Goal: Information Seeking & Learning: Learn about a topic

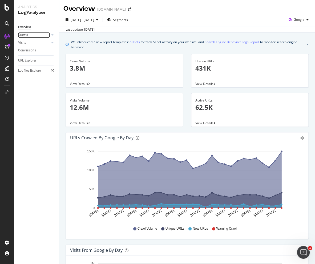
click at [34, 35] on link "Crawls" at bounding box center [34, 35] width 32 height 6
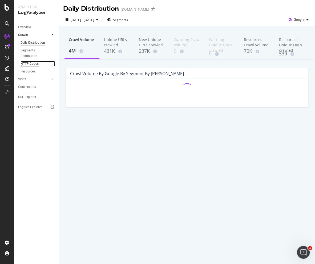
click at [31, 64] on div "HTTP Codes" at bounding box center [29, 64] width 18 height 6
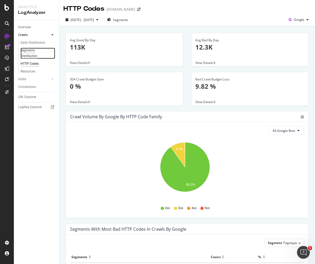
click at [30, 50] on div "Segments Distribution" at bounding box center [35, 53] width 30 height 11
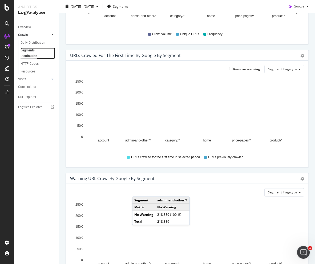
scroll to position [103, 0]
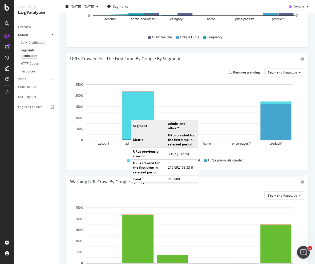
click at [136, 114] on rect "A chart." at bounding box center [137, 115] width 31 height 47
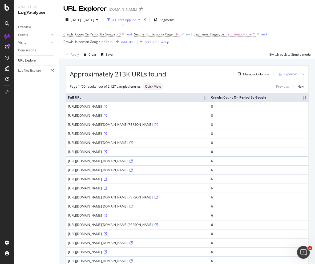
click at [31, 221] on div "Overview Crawls Daily Distribution Segments Distribution HTTP Codes Resources V…" at bounding box center [36, 142] width 45 height 244
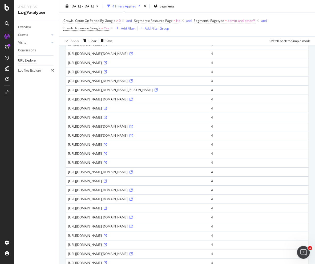
scroll to position [319, 0]
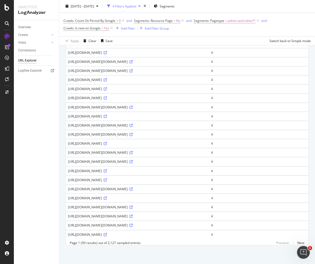
click at [41, 217] on div "Overview Crawls Daily Distribution Segments Distribution HTTP Codes Resources V…" at bounding box center [36, 142] width 45 height 244
click at [34, 169] on div "Overview Crawls Daily Distribution Segments Distribution HTTP Codes Resources V…" at bounding box center [36, 142] width 45 height 244
click at [24, 205] on div "Overview Crawls Daily Distribution Segments Distribution HTTP Codes Resources V…" at bounding box center [36, 142] width 45 height 244
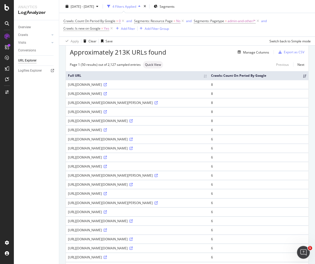
scroll to position [0, 0]
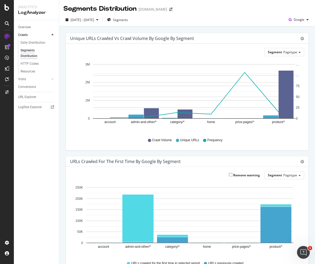
click at [34, 163] on div "Overview Crawls Daily Distribution Segments Distribution HTTP Codes Resources V…" at bounding box center [36, 142] width 45 height 244
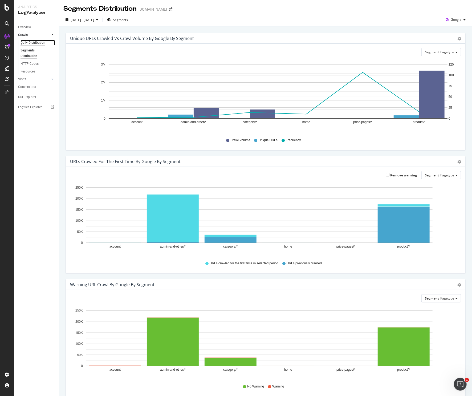
click at [36, 41] on div "Daily Distribution" at bounding box center [32, 43] width 25 height 6
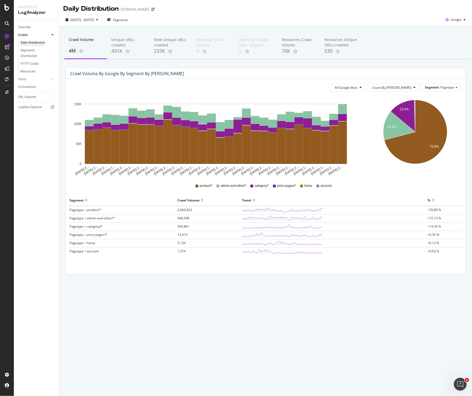
click at [157, 264] on div "Daily Distribution APMEX.com 2025 Sep. 9th - Oct. 8th Segments Google Crawl Vol…" at bounding box center [265, 198] width 413 height 396
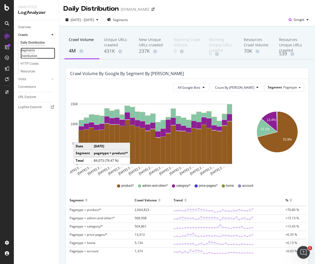
click at [28, 51] on div "Segments Distribution" at bounding box center [35, 53] width 30 height 11
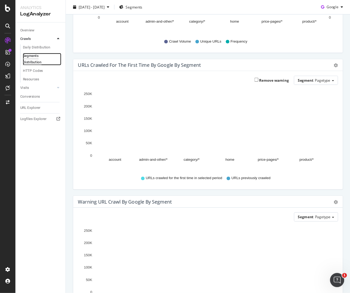
scroll to position [76, 0]
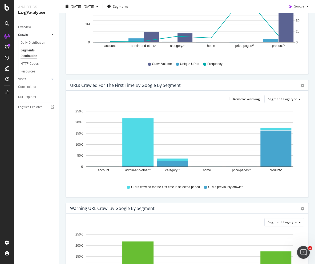
click at [44, 174] on div "Overview Crawls Daily Distribution Segments Distribution HTTP Codes Resources V…" at bounding box center [36, 142] width 45 height 244
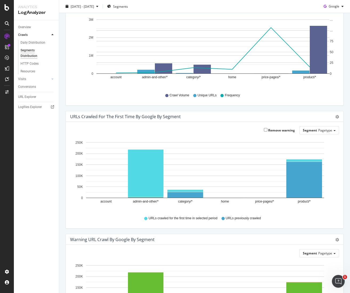
scroll to position [0, 0]
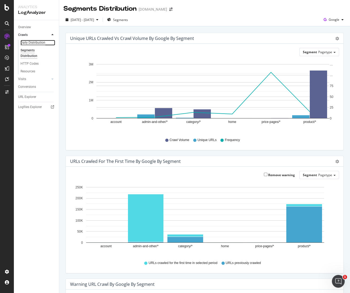
click at [34, 42] on div "Daily Distribution" at bounding box center [32, 43] width 25 height 6
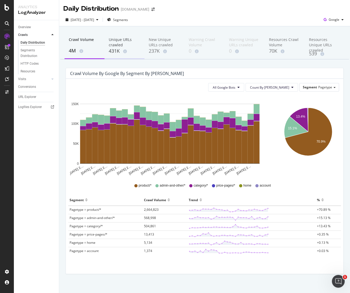
click at [120, 45] on div "Unique URLs crawled" at bounding box center [124, 42] width 31 height 11
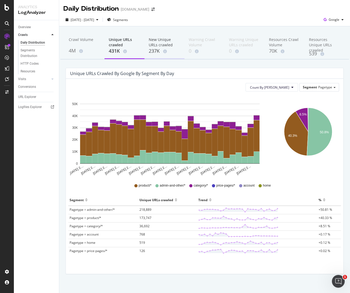
click at [156, 42] on div "New Unique URLs crawled" at bounding box center [164, 42] width 31 height 11
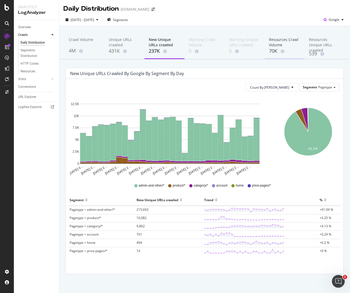
click at [270, 47] on div "Resources Crawl Volume" at bounding box center [284, 42] width 31 height 11
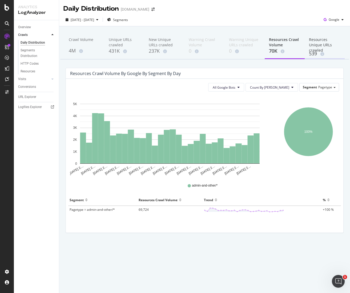
click at [314, 38] on div "Resources Unique URLs crawled" at bounding box center [324, 43] width 31 height 13
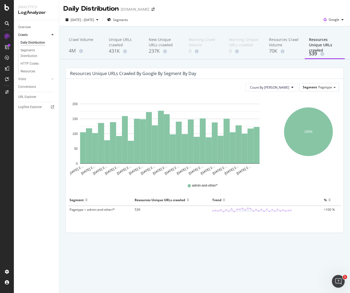
click at [146, 264] on div "Daily Distribution APMEX.com 2025 Sep. 9th - Oct. 8th Segments Google Crawl Vol…" at bounding box center [204, 146] width 290 height 293
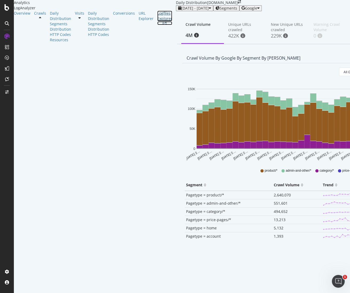
click at [157, 21] on div "Logfiles Explorer" at bounding box center [164, 16] width 15 height 11
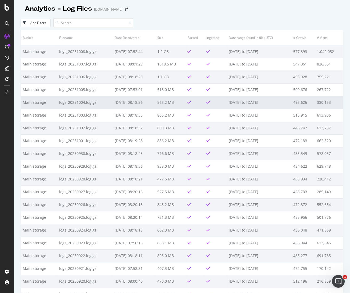
click at [317, 101] on td "330,133" at bounding box center [329, 102] width 28 height 13
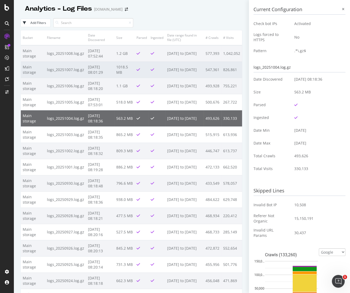
click at [134, 72] on td "1018.5 MB" at bounding box center [124, 69] width 20 height 16
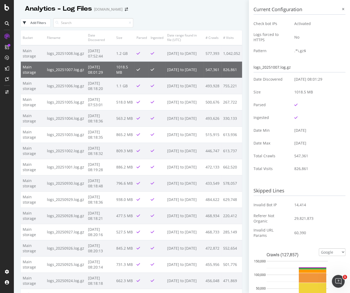
click at [330, 231] on div "60,390" at bounding box center [317, 232] width 47 height 5
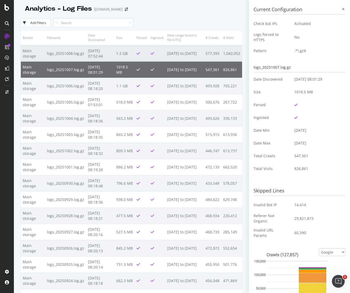
click at [182, 49] on td "2025-10-07 to 2025-10-08" at bounding box center [184, 53] width 38 height 17
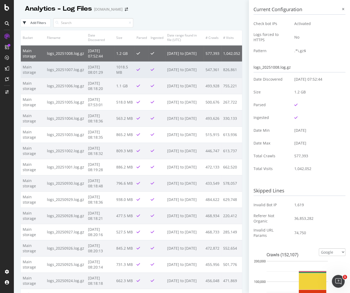
click at [177, 62] on td "2025-10-06 to 2025-10-07" at bounding box center [184, 69] width 38 height 16
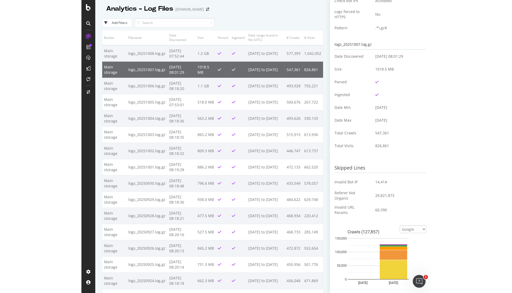
scroll to position [59, 0]
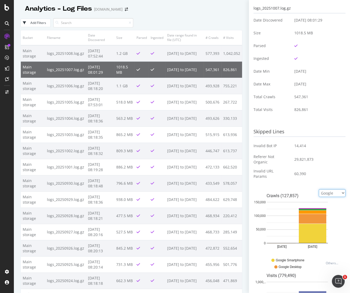
click at [320, 191] on select "Google Bing OpenAI Other AI Bots" at bounding box center [331, 193] width 27 height 8
click at [320, 192] on select "Google Bing OpenAI Other AI Bots" at bounding box center [331, 193] width 27 height 8
click at [7, 243] on div at bounding box center [7, 149] width 13 height 235
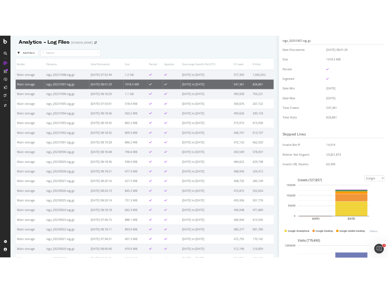
scroll to position [57, 0]
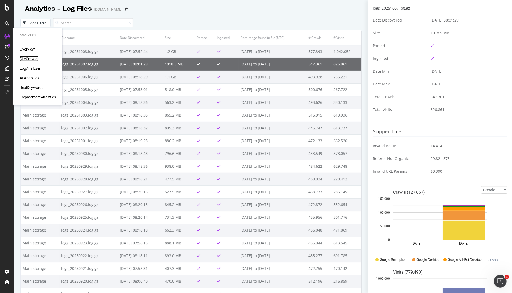
click at [32, 57] on div "SiteCrawler" at bounding box center [29, 58] width 19 height 5
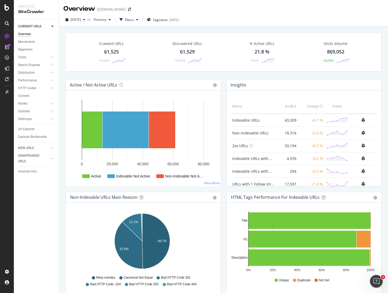
click at [62, 114] on div "Crawled URLs 61,525 +0.66% Discovered URLs 61,529 +0.66% % Active URLs 21.8 % +…" at bounding box center [223, 172] width 329 height 293
click at [67, 75] on div "Crawled URLs 61,525 +0.66% Discovered URLs 61,529 +0.66% % Active URLs 21.8 % +…" at bounding box center [223, 56] width 321 height 47
click at [22, 128] on div "Url Explorer" at bounding box center [26, 129] width 17 height 6
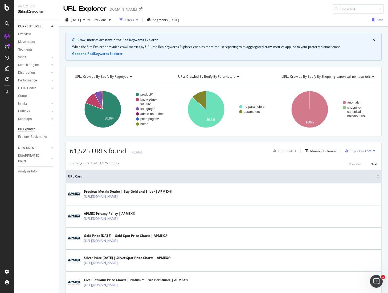
click at [134, 19] on div "Filters" at bounding box center [129, 20] width 9 height 5
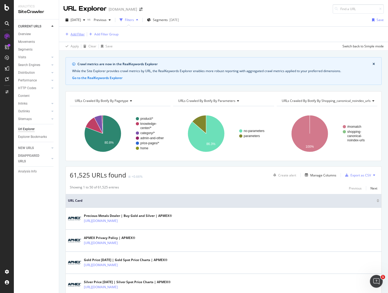
click at [80, 34] on div "Add Filter" at bounding box center [78, 34] width 14 height 5
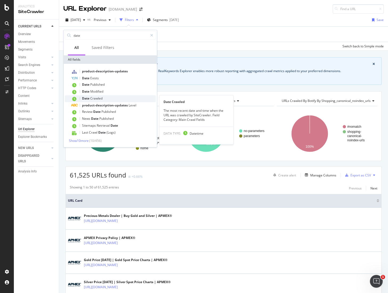
type input "date"
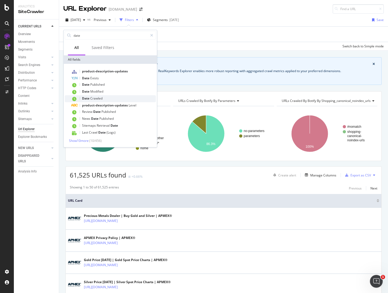
click at [109, 97] on div "Date Crawled" at bounding box center [113, 98] width 85 height 7
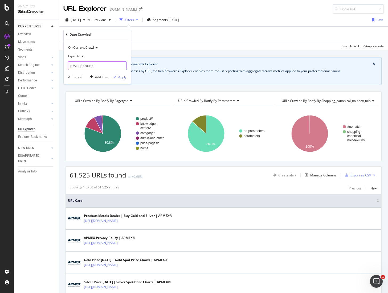
click at [85, 65] on input "2025-10-10 00:00:00" at bounding box center [97, 65] width 59 height 9
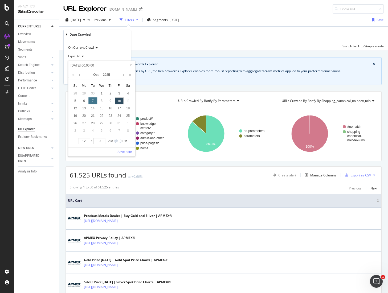
click at [93, 101] on div "7" at bounding box center [92, 100] width 9 height 7
type input "2025-10-07 00:00:00"
click at [123, 152] on link "Save date" at bounding box center [124, 152] width 14 height 5
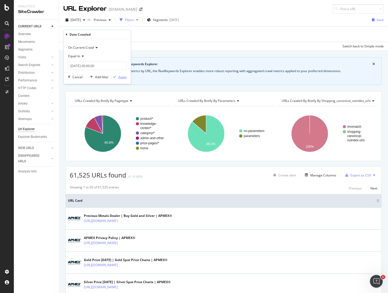
click at [120, 76] on div "Apply" at bounding box center [122, 77] width 8 height 5
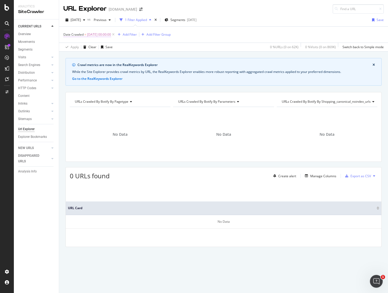
click at [100, 35] on span "2025-10-07 00:00:00" at bounding box center [99, 34] width 24 height 7
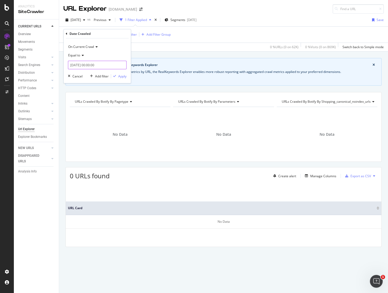
click at [91, 65] on input "2025-10-07 00:00:00" at bounding box center [97, 65] width 59 height 9
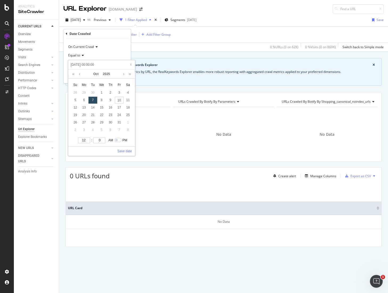
drag, startPoint x: 107, startPoint y: 64, endPoint x: 87, endPoint y: 65, distance: 20.2
click at [87, 65] on input "2025-10-07 00:00:00" at bounding box center [102, 65] width 64 height 6
type input "2025-10-07 00:00:00"
click at [122, 151] on link "Save date" at bounding box center [124, 151] width 14 height 5
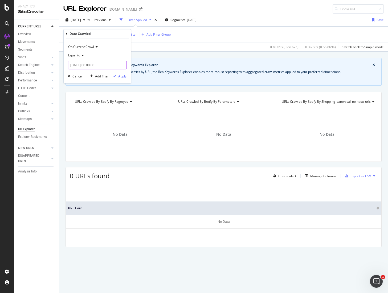
click at [85, 67] on input "2025-10-07 00:00:00" at bounding box center [97, 65] width 59 height 9
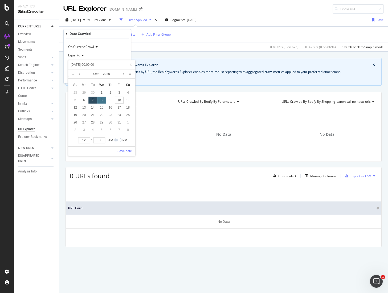
click at [103, 100] on div "8" at bounding box center [101, 100] width 9 height 7
type input "2025-10-08 00:00:00"
click at [126, 151] on link "Save date" at bounding box center [124, 151] width 14 height 5
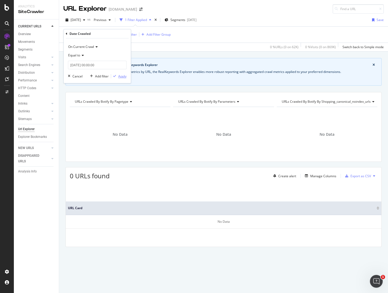
click at [126, 76] on div "Apply" at bounding box center [122, 76] width 8 height 5
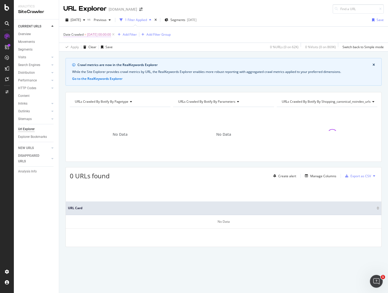
click at [97, 31] on span "2025-10-08 00:00:00" at bounding box center [99, 34] width 24 height 7
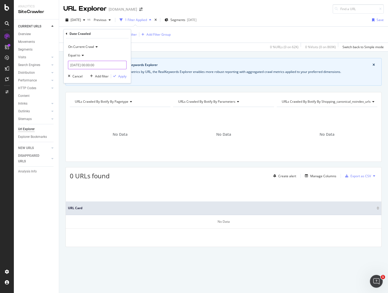
click at [90, 63] on input "2025-10-08 00:00:00" at bounding box center [97, 65] width 59 height 9
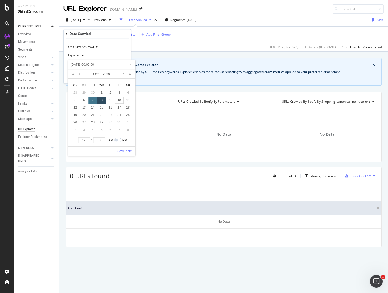
click at [89, 100] on div "7" at bounding box center [92, 100] width 9 height 7
type input "2025-10-07 00:00:00"
click at [127, 152] on link "Save date" at bounding box center [124, 151] width 14 height 5
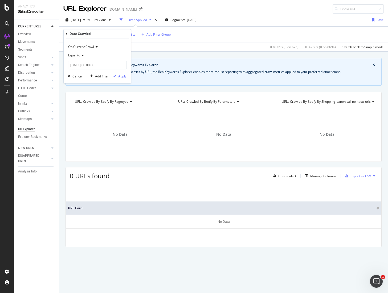
click at [121, 75] on div "Apply" at bounding box center [122, 76] width 8 height 5
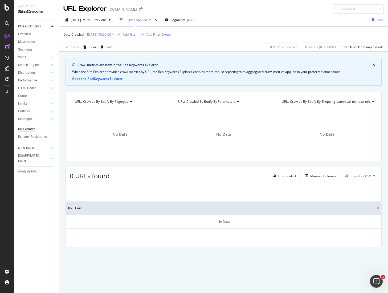
click at [107, 35] on span "2025-10-07 00:00:00" at bounding box center [99, 34] width 24 height 7
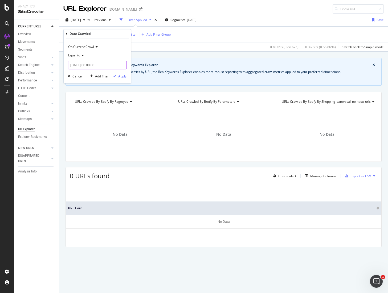
click at [84, 65] on input "2025-10-07 00:00:00" at bounding box center [97, 65] width 59 height 9
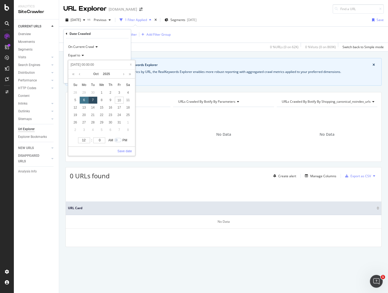
click at [83, 100] on div "6" at bounding box center [84, 100] width 9 height 7
type input "2025-10-06 00:00:00"
click at [125, 151] on link "Save date" at bounding box center [124, 151] width 14 height 5
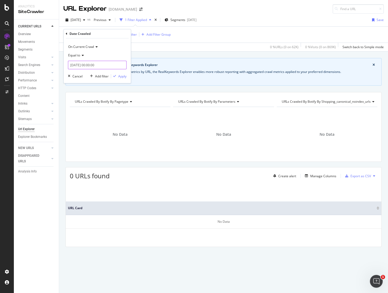
click at [93, 66] on input "2025-10-06 00:00:00" at bounding box center [97, 65] width 59 height 9
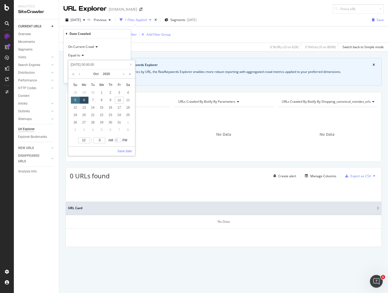
click at [77, 101] on div "5" at bounding box center [75, 100] width 9 height 7
type input "2025-10-05 00:00:00"
click at [125, 150] on link "Save date" at bounding box center [124, 151] width 14 height 5
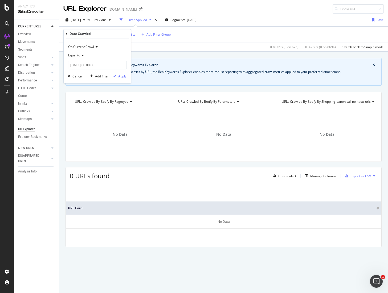
click at [120, 76] on div "Apply" at bounding box center [122, 76] width 8 height 5
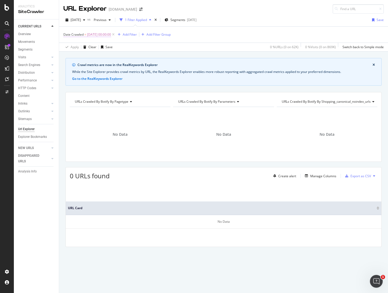
click at [105, 34] on span "2025-10-05 00:00:00" at bounding box center [99, 34] width 24 height 7
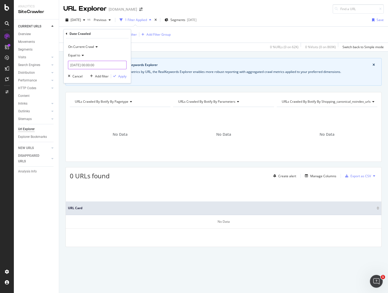
click at [92, 63] on input "2025-10-05 00:00:00" at bounding box center [97, 65] width 59 height 9
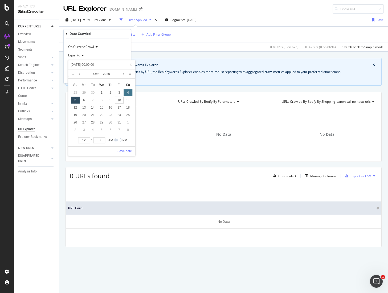
click at [128, 93] on div "4" at bounding box center [128, 92] width 9 height 7
type input "2025-10-04 00:00:00"
click at [127, 151] on link "Save date" at bounding box center [124, 151] width 14 height 5
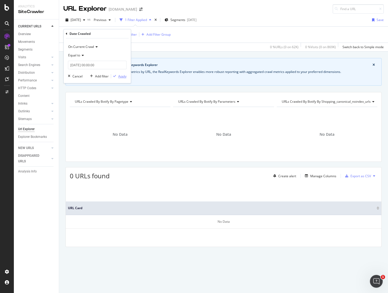
click at [122, 79] on button "Apply" at bounding box center [118, 75] width 15 height 5
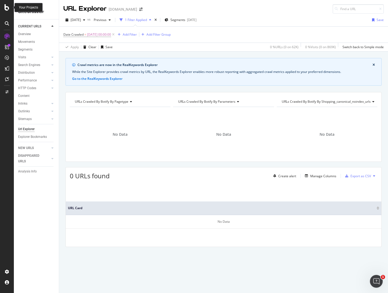
click at [5, 7] on icon at bounding box center [7, 7] width 5 height 6
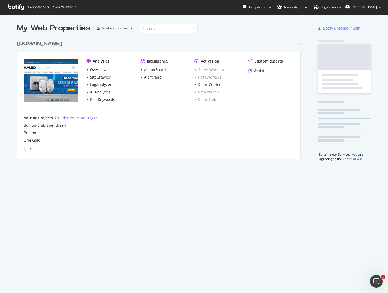
scroll to position [289, 379]
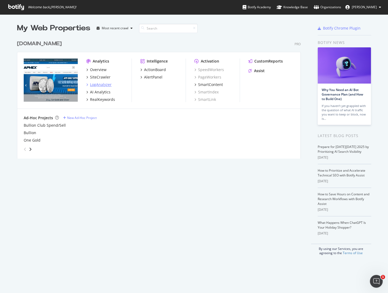
click at [98, 84] on div "LogAnalyzer" at bounding box center [101, 84] width 22 height 5
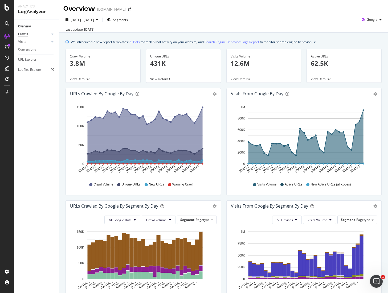
click at [24, 35] on div "Crawls" at bounding box center [23, 34] width 10 height 6
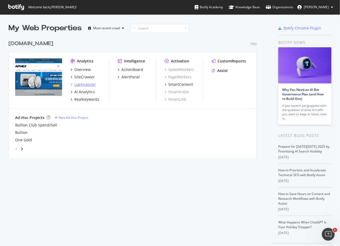
click at [81, 84] on div "LogAnalyzer" at bounding box center [85, 84] width 22 height 5
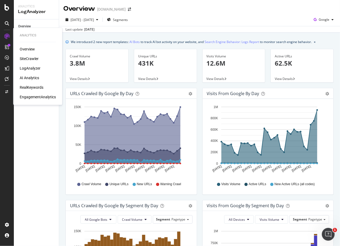
click at [26, 68] on div "LogAnalyzer" at bounding box center [30, 68] width 21 height 5
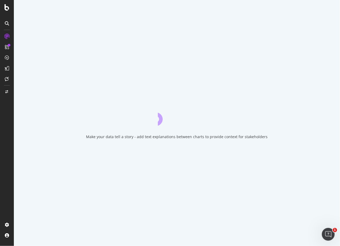
click at [195, 153] on div "Make your data tell a story - add text explanations between charts to provide c…" at bounding box center [177, 123] width 326 height 246
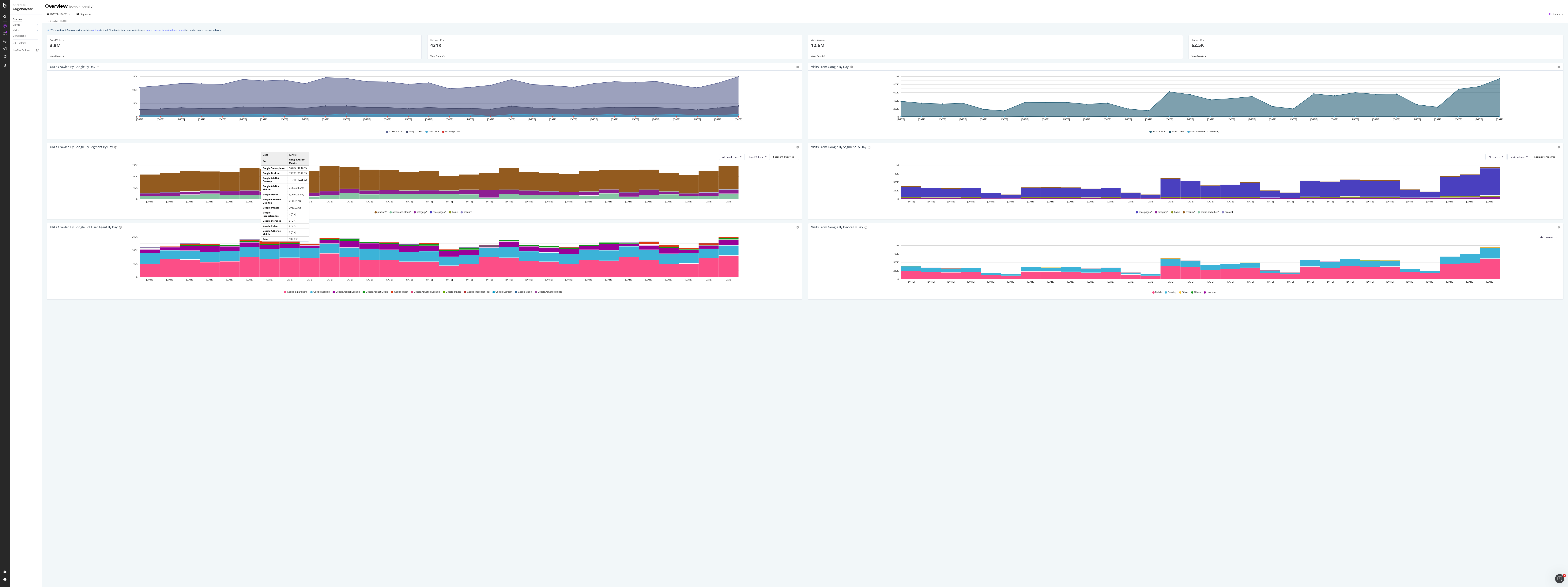
click at [243, 175] on div "Overview APMEX.com 2025 Sep. 9th - Oct. 8th Segments Google Last update Oct. 10…" at bounding box center [805, 293] width 1526 height 587
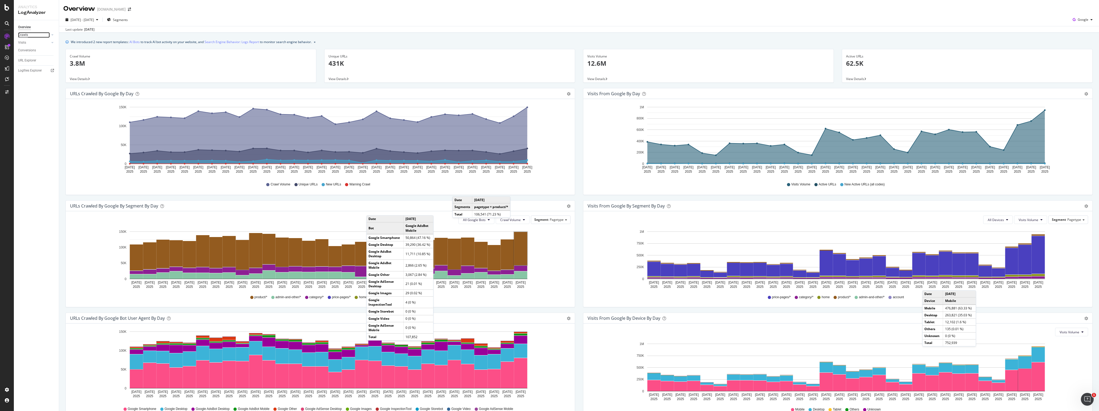
click at [18, 33] on div "Crawls" at bounding box center [23, 35] width 10 height 6
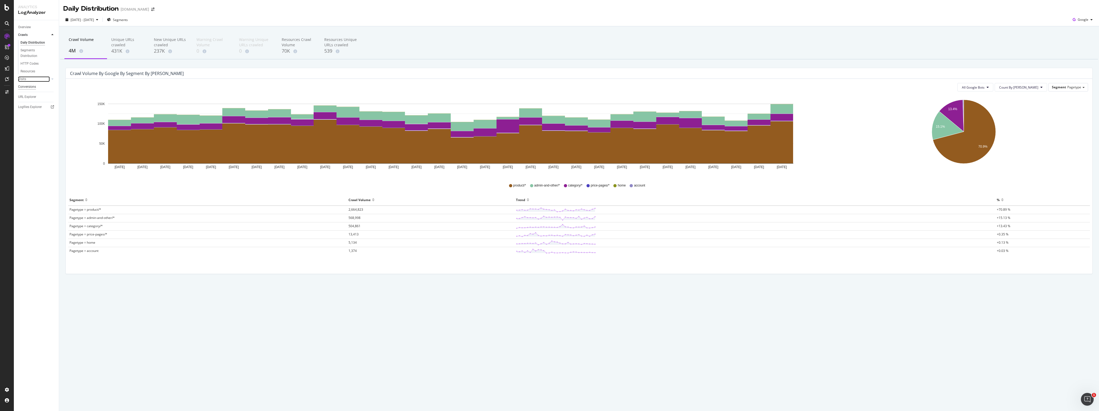
click at [22, 80] on div "Visits" at bounding box center [22, 79] width 8 height 6
